Goal: Navigation & Orientation: Find specific page/section

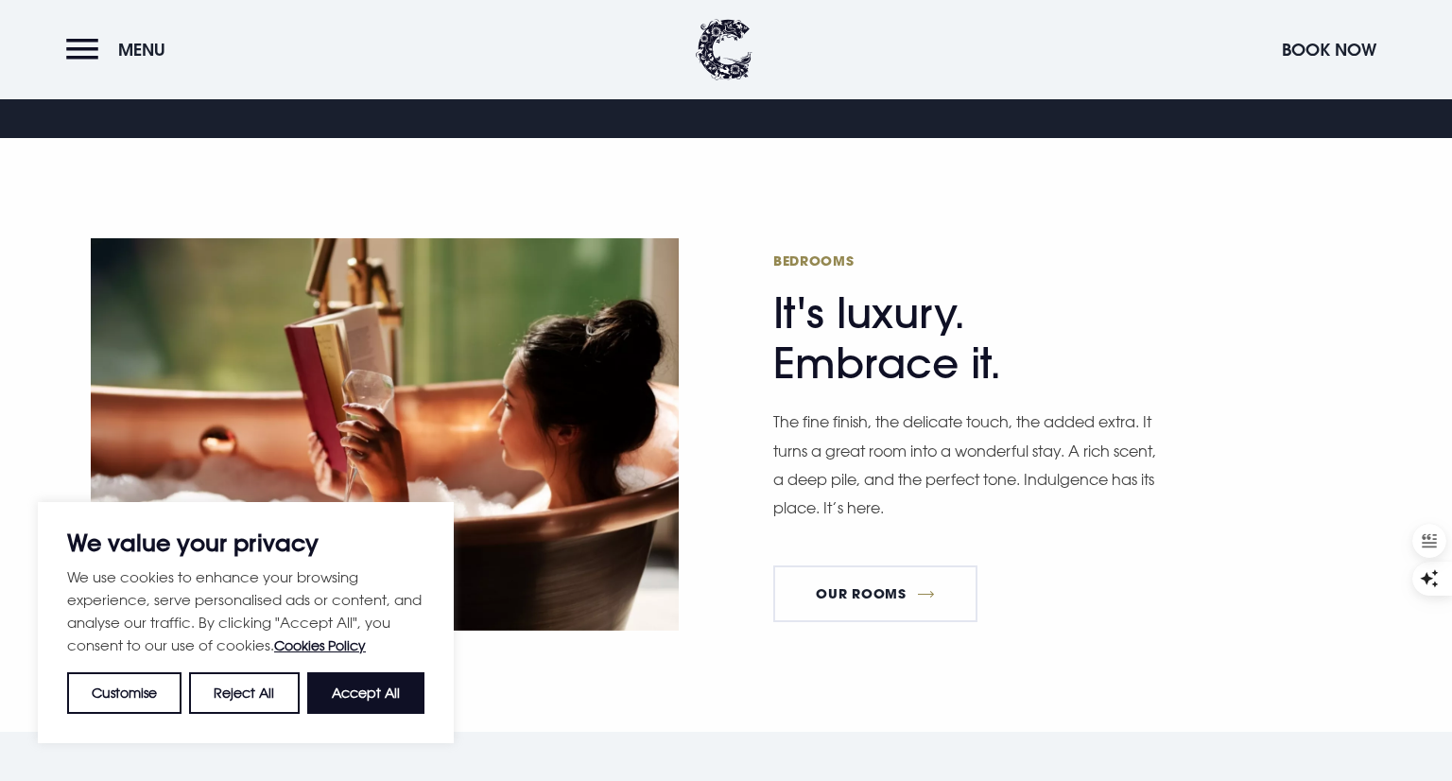
scroll to position [1051, 0]
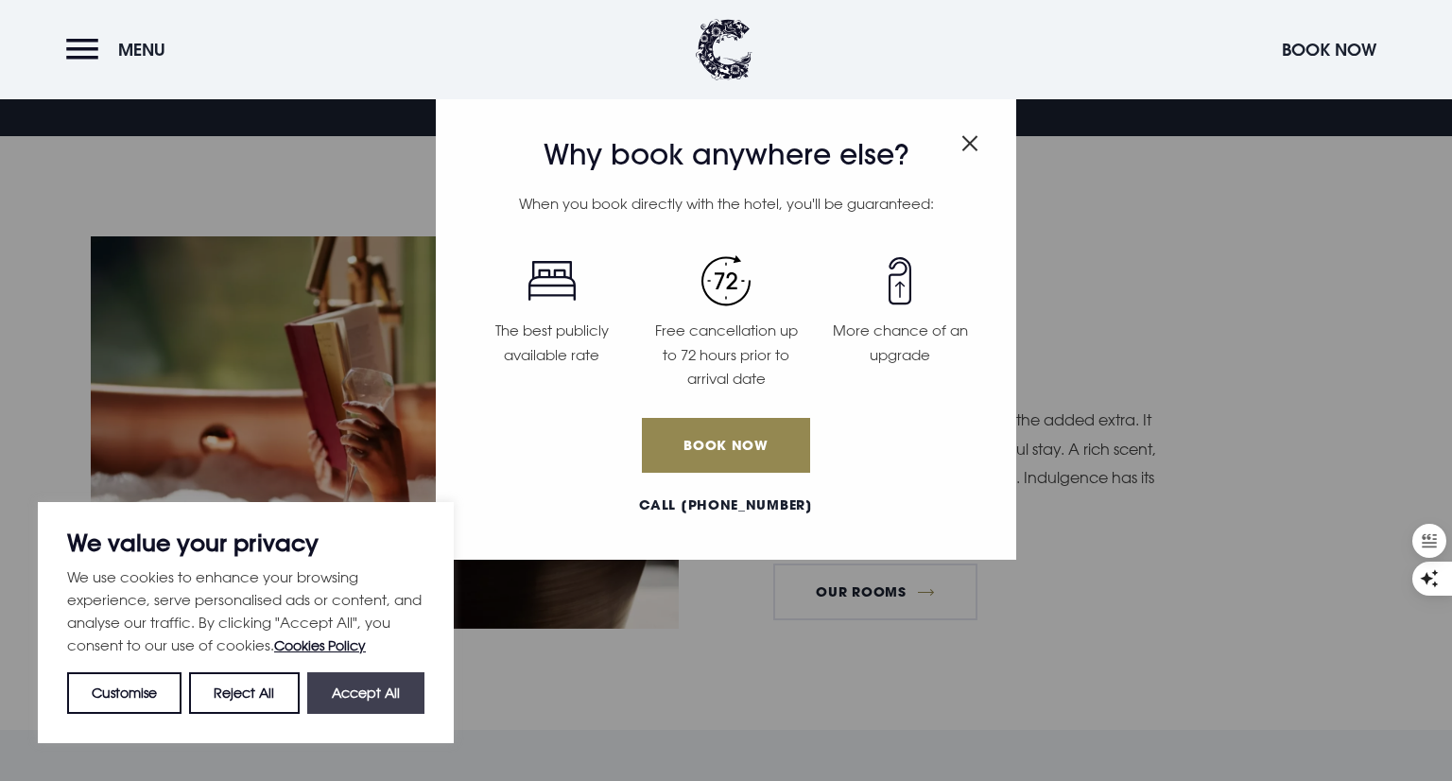
click at [328, 696] on button "Accept All" at bounding box center [365, 693] width 117 height 42
checkbox input "true"
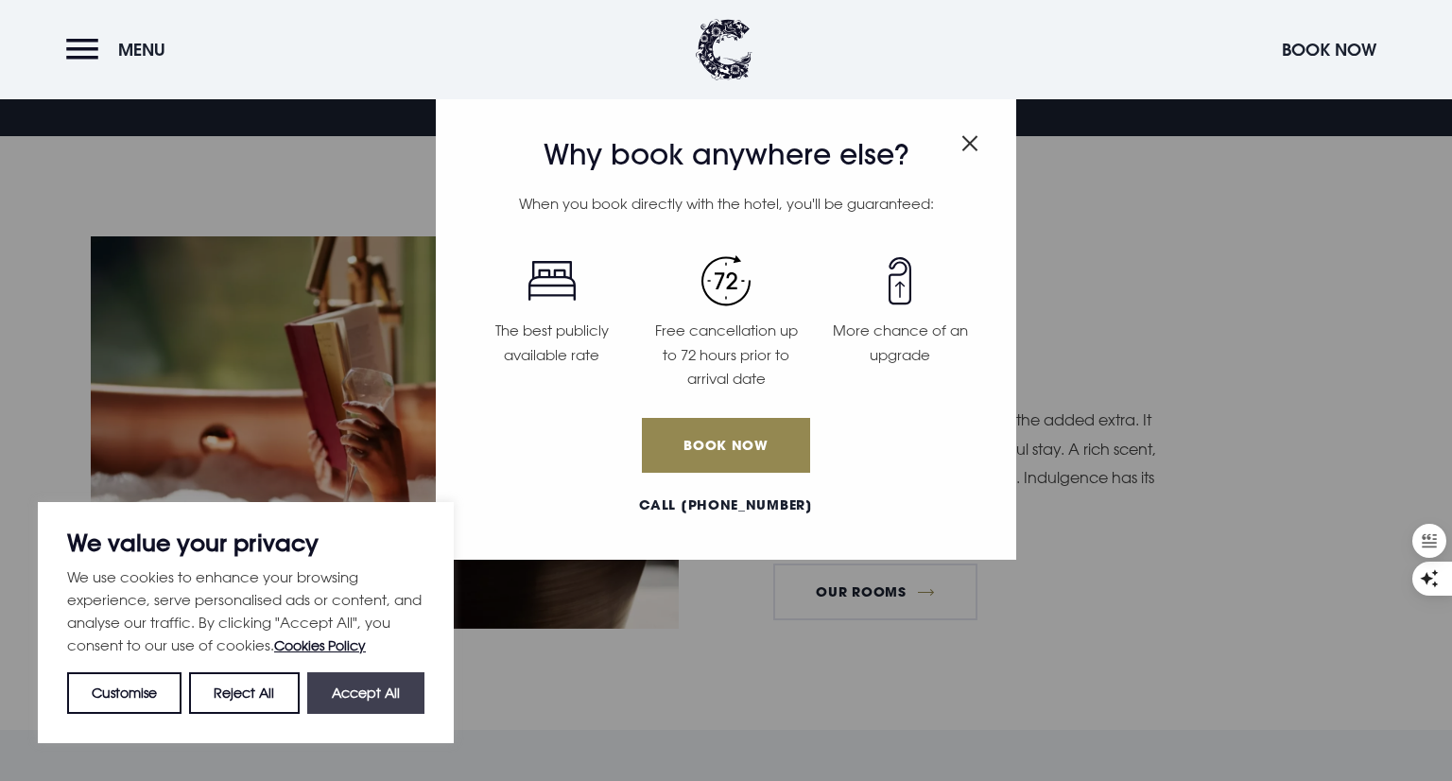
checkbox input "true"
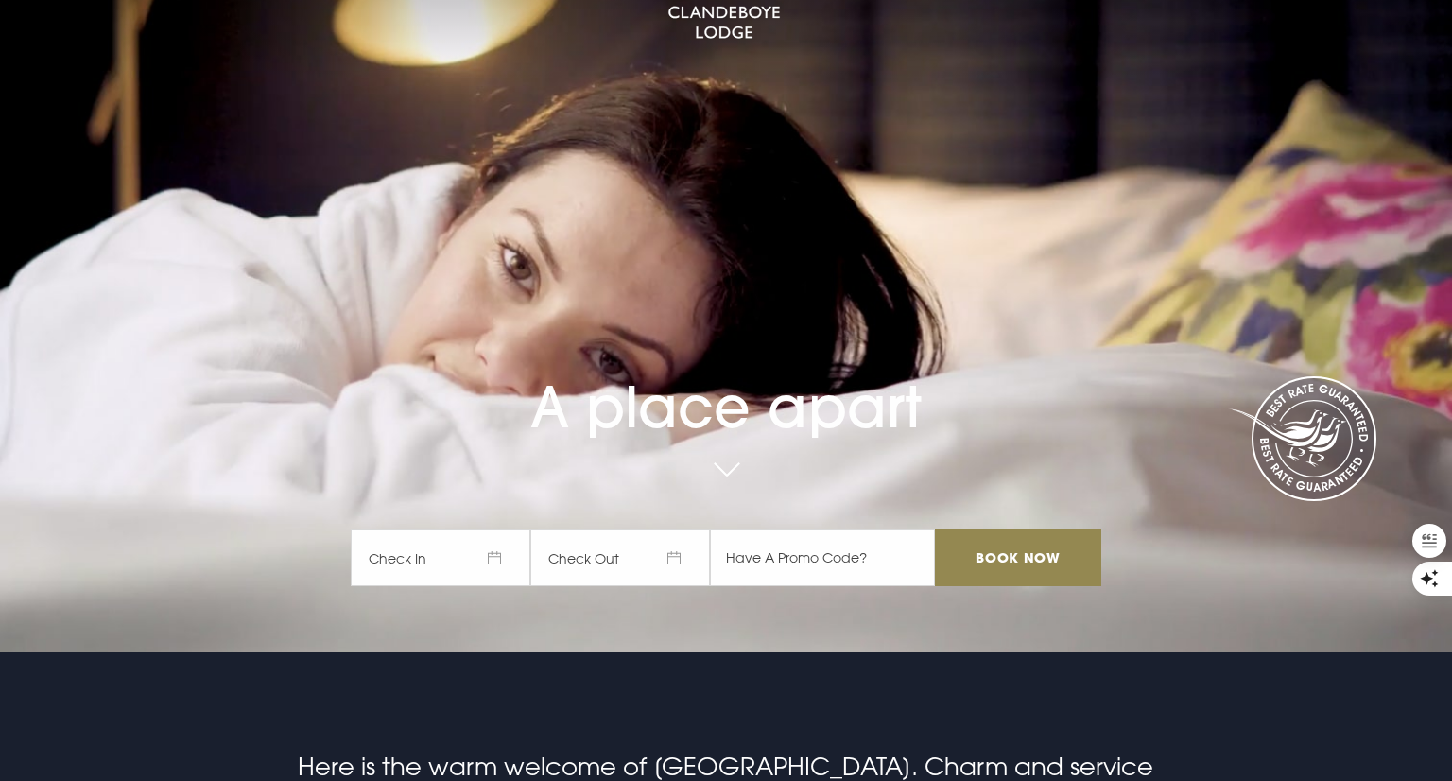
scroll to position [0, 0]
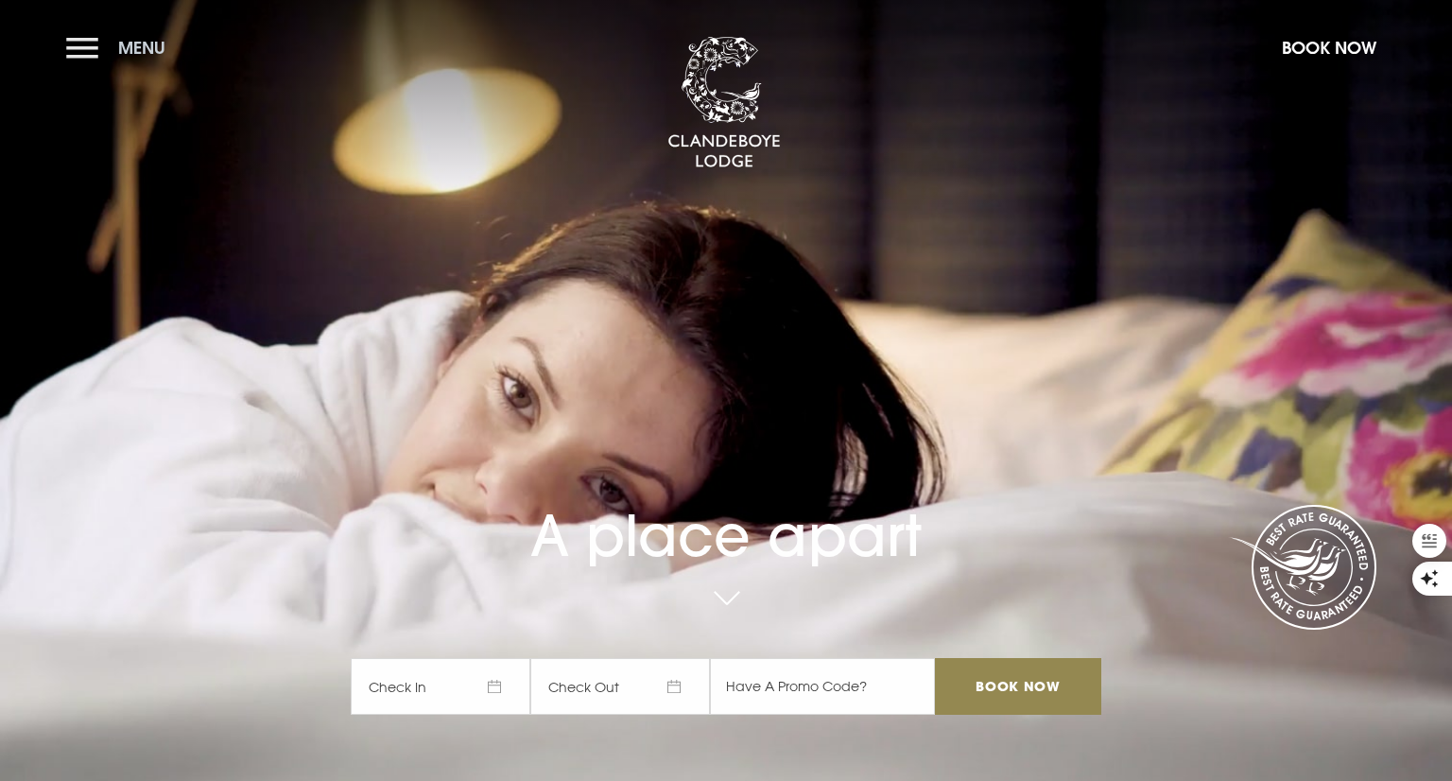
click at [104, 49] on button "Menu" at bounding box center [120, 47] width 109 height 41
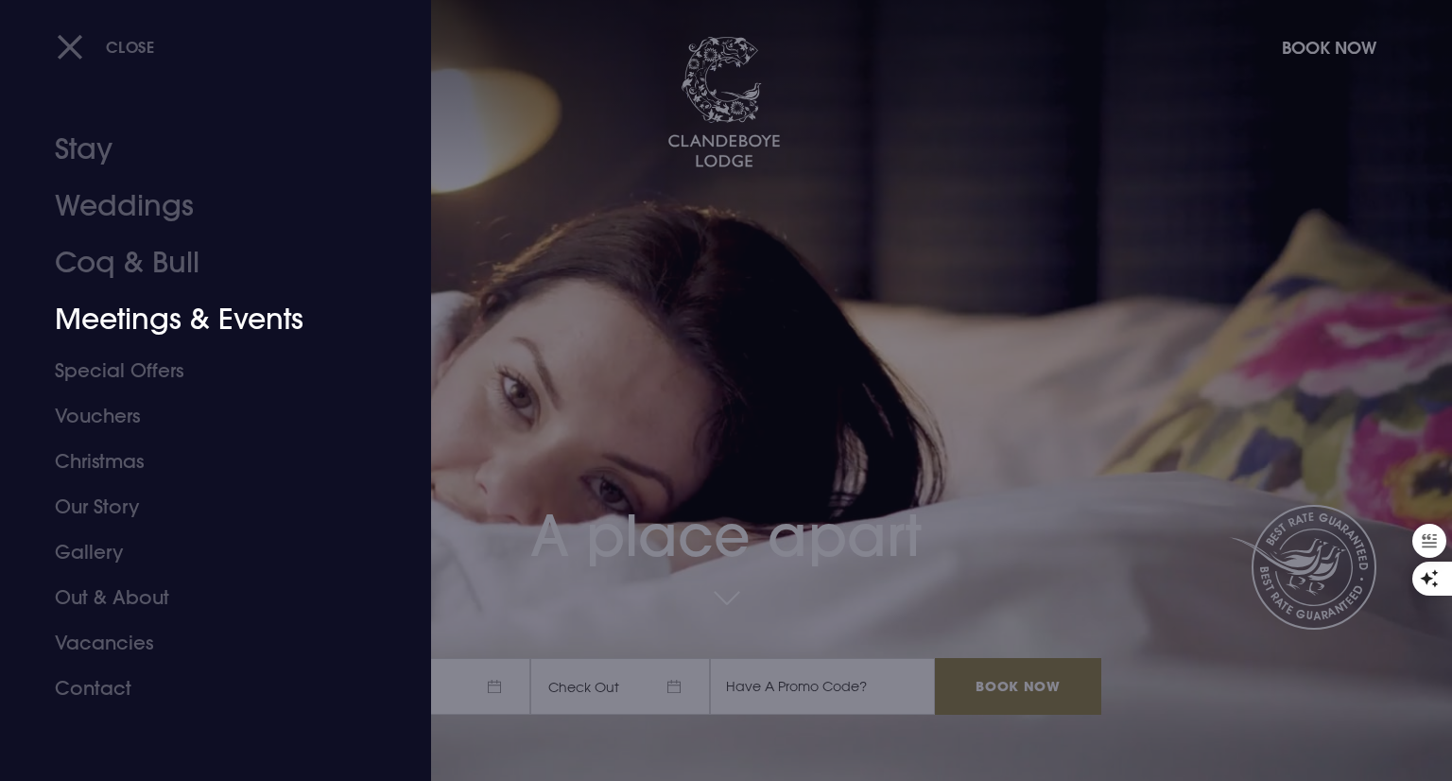
click at [126, 305] on link "Meetings & Events" at bounding box center [204, 319] width 299 height 57
